Goal: Communication & Community: Answer question/provide support

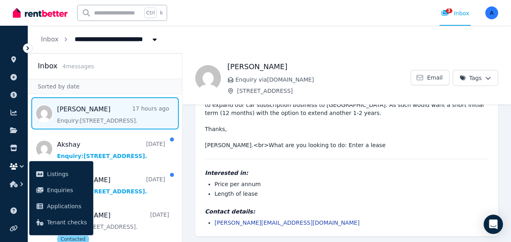
scroll to position [61, 0]
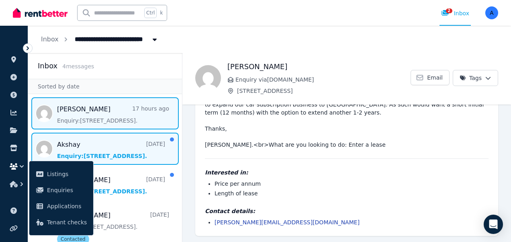
click at [138, 154] on span "Message list" at bounding box center [105, 149] width 154 height 32
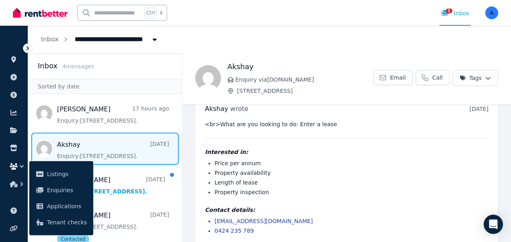
scroll to position [25, 0]
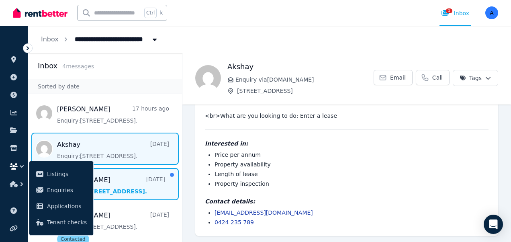
click at [126, 188] on span "Message list" at bounding box center [105, 184] width 154 height 32
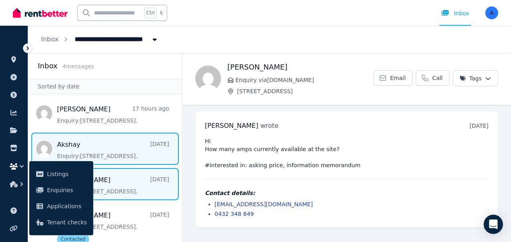
click at [88, 143] on span "Message list" at bounding box center [105, 149] width 154 height 32
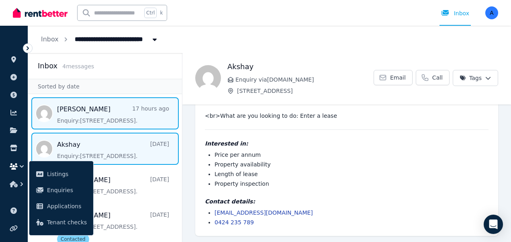
click at [97, 120] on span "Message list" at bounding box center [105, 113] width 154 height 32
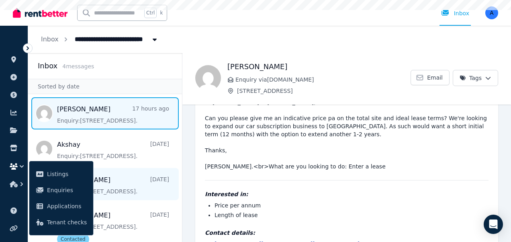
scroll to position [61, 0]
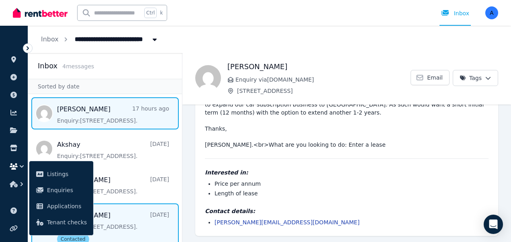
click at [132, 219] on span "Message list" at bounding box center [105, 226] width 154 height 47
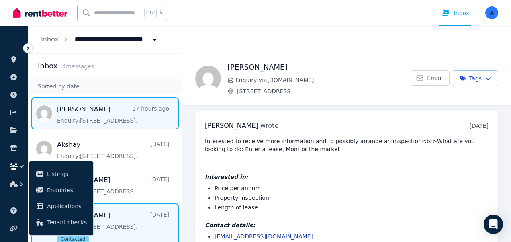
click at [123, 116] on span "Message list" at bounding box center [105, 113] width 154 height 32
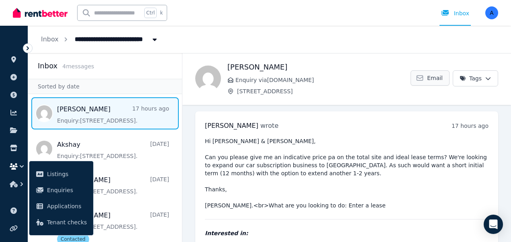
click at [432, 81] on span "Email" at bounding box center [435, 78] width 16 height 8
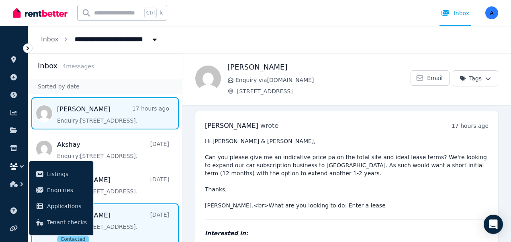
click at [125, 228] on span "Message list" at bounding box center [105, 226] width 154 height 47
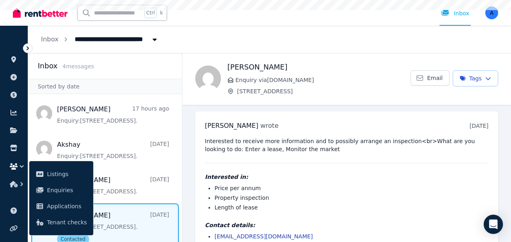
scroll to position [14, 0]
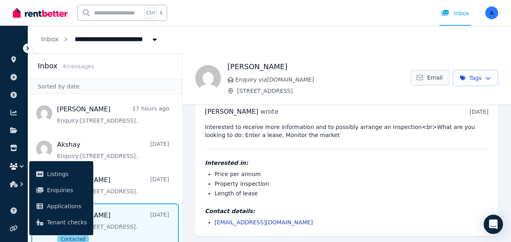
click at [434, 76] on span "Email" at bounding box center [435, 78] width 16 height 8
click at [427, 77] on span "Email" at bounding box center [435, 78] width 16 height 8
